Goal: Use online tool/utility: Utilize a website feature to perform a specific function

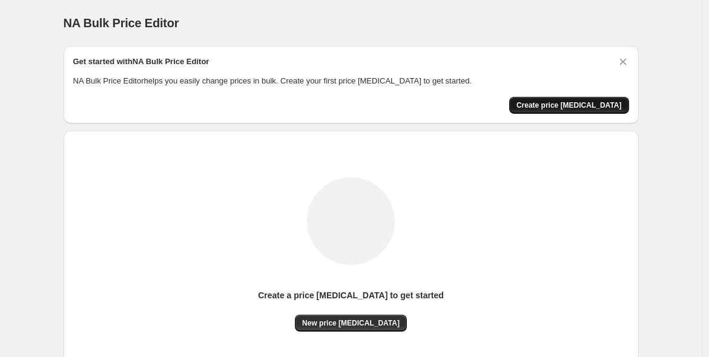
click at [541, 107] on button "Create price [MEDICAL_DATA]" at bounding box center [569, 105] width 120 height 17
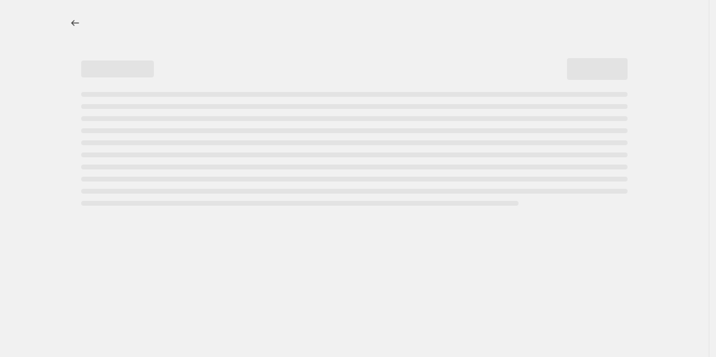
select select "percentage"
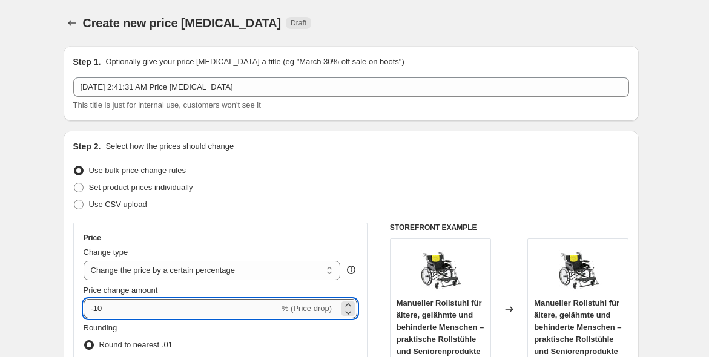
click at [194, 312] on input "-10" at bounding box center [182, 308] width 196 height 19
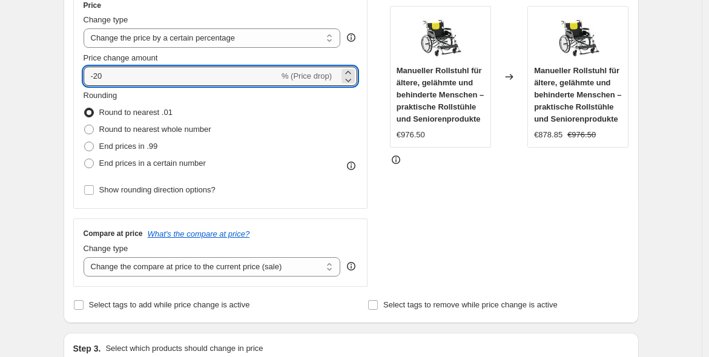
scroll to position [214, 0]
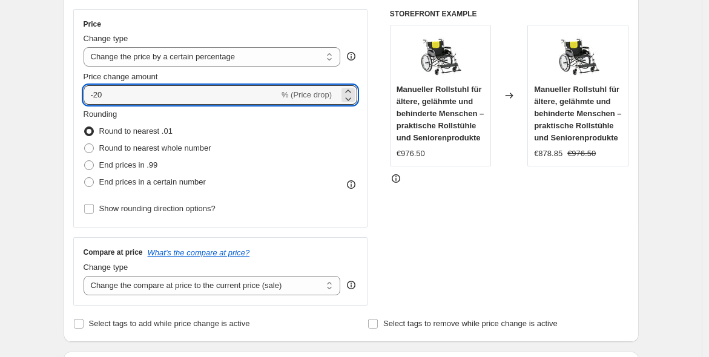
click at [376, 265] on div "Price Change type Change the price to a certain amount Change the price by a ce…" at bounding box center [351, 157] width 556 height 297
click at [243, 93] on input "-20" at bounding box center [182, 94] width 196 height 19
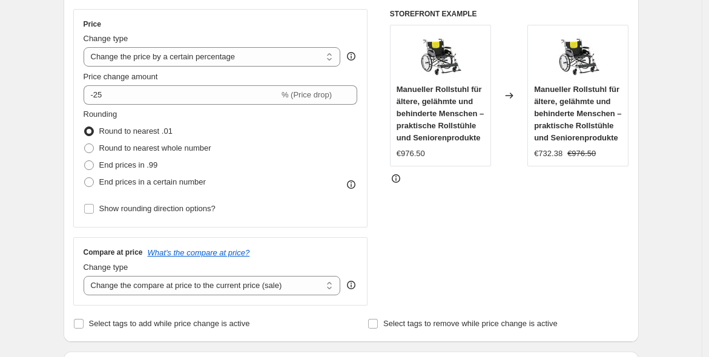
drag, startPoint x: 416, startPoint y: 208, endPoint x: 349, endPoint y: 199, distance: 67.8
click at [349, 199] on div "Rounding Round to nearest .01 Round to nearest whole number End prices in .99 E…" at bounding box center [221, 162] width 274 height 109
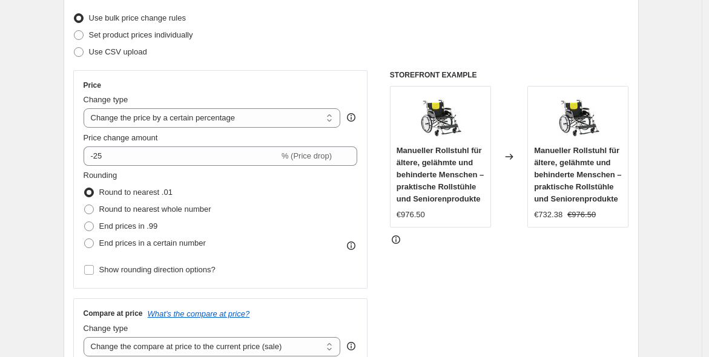
scroll to position [80, 0]
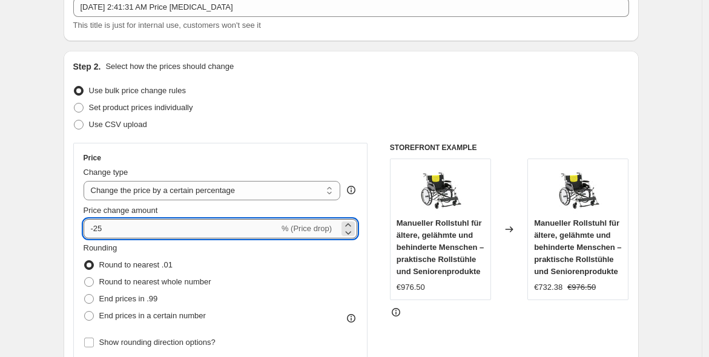
click at [267, 229] on input "-25" at bounding box center [182, 228] width 196 height 19
type input "-20"
click at [311, 265] on div "Rounding Round to nearest .01 Round to nearest whole number End prices in .99 E…" at bounding box center [221, 283] width 274 height 82
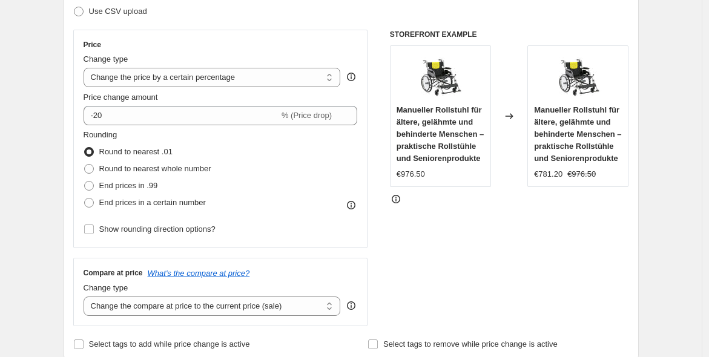
scroll to position [216, 0]
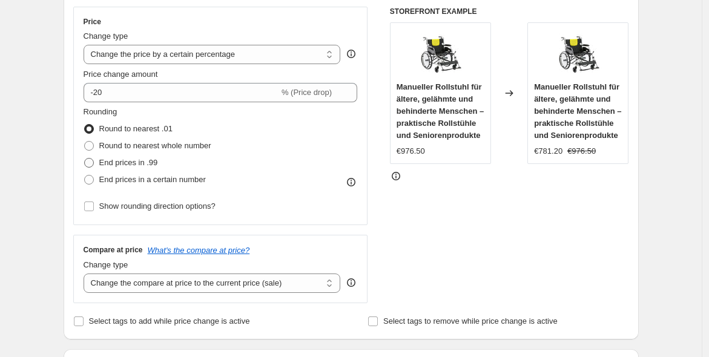
click at [134, 158] on span "End prices in .99" at bounding box center [128, 162] width 59 height 9
click at [85, 158] on input "End prices in .99" at bounding box center [84, 158] width 1 height 1
radio input "true"
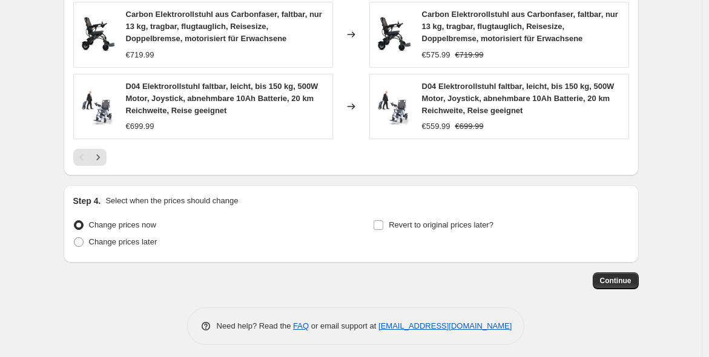
scroll to position [930, 0]
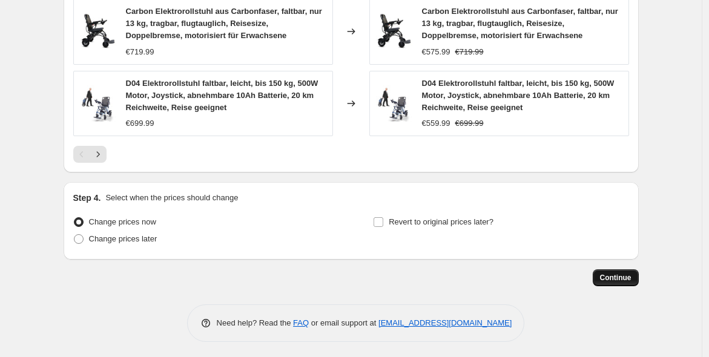
click at [628, 280] on button "Continue" at bounding box center [616, 278] width 46 height 17
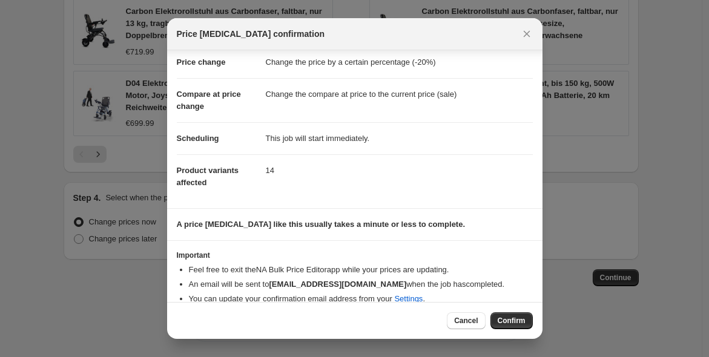
scroll to position [39, 0]
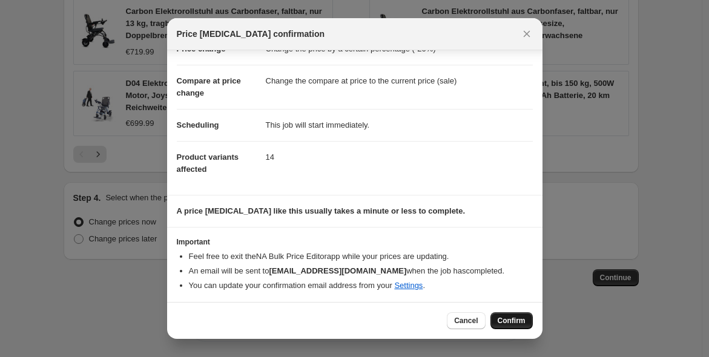
click at [520, 321] on span "Confirm" at bounding box center [512, 321] width 28 height 10
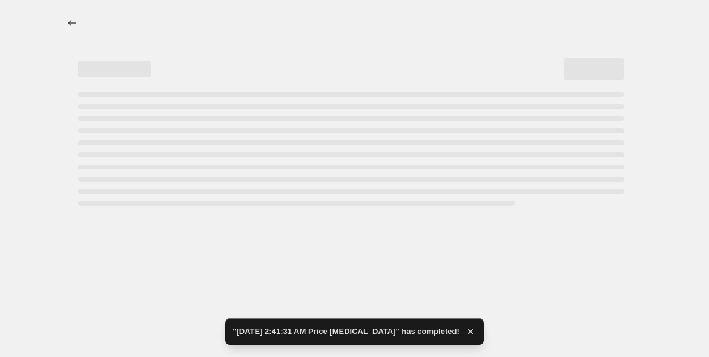
select select "percentage"
